Goal: Information Seeking & Learning: Learn about a topic

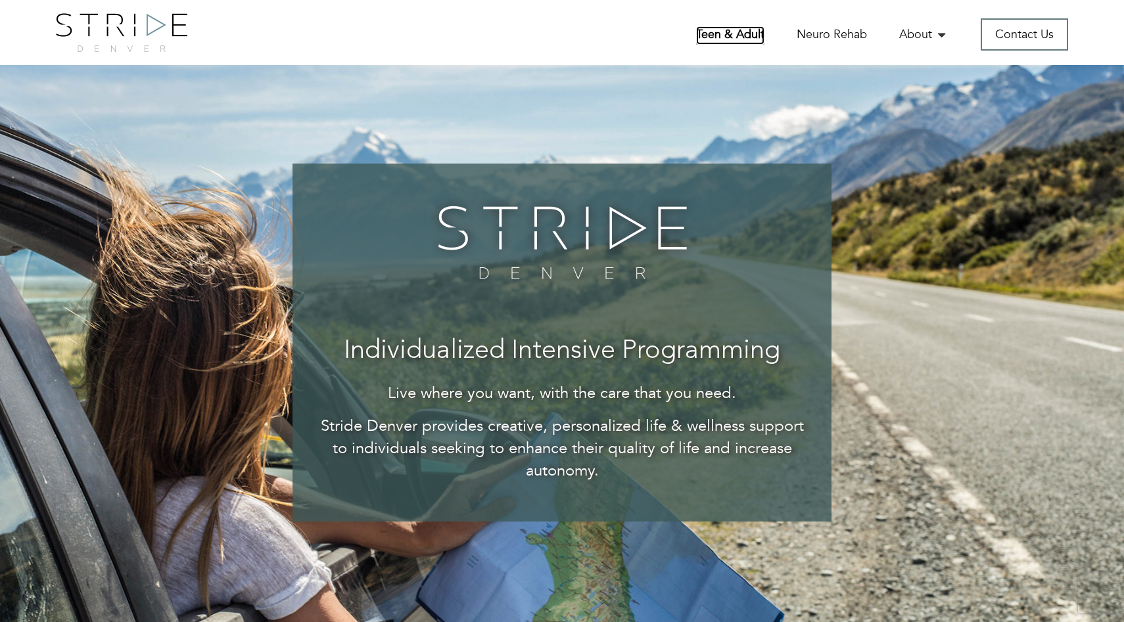
click at [734, 37] on link "Teen & Adult" at bounding box center [730, 35] width 68 height 18
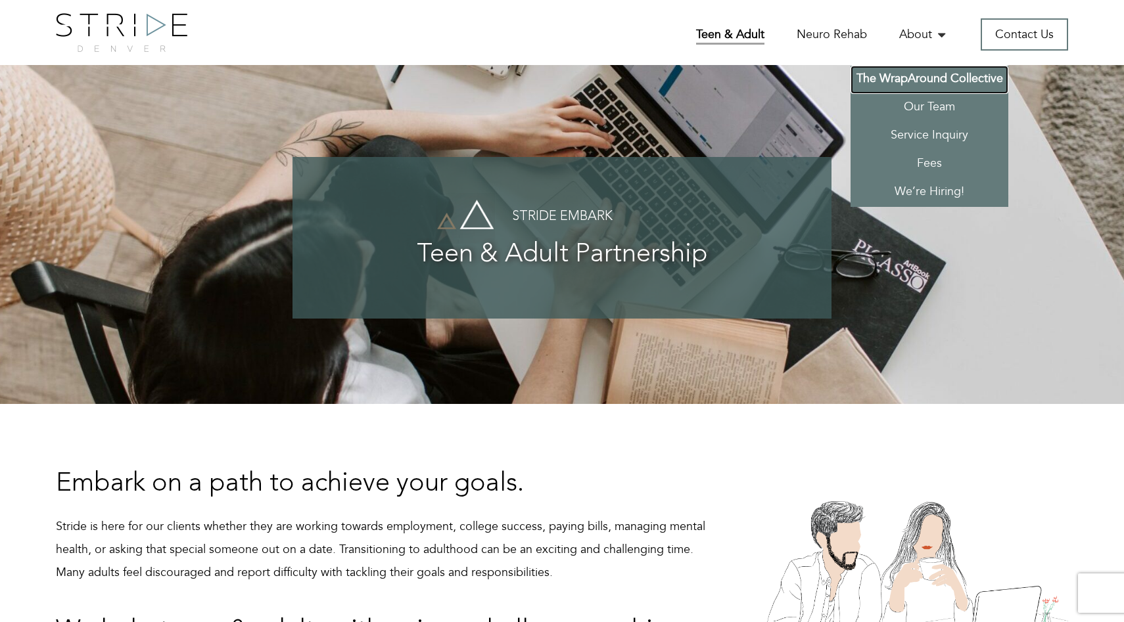
click at [918, 76] on link "The WrapAround Collective" at bounding box center [930, 80] width 158 height 28
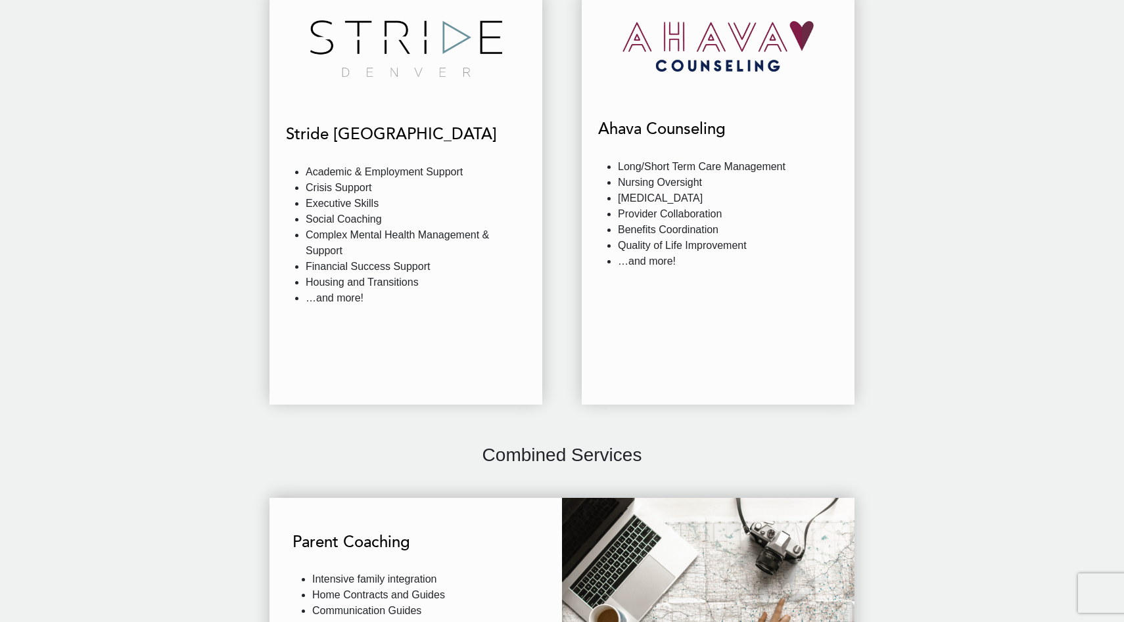
scroll to position [1505, 0]
